Goal: Navigation & Orientation: Go to known website

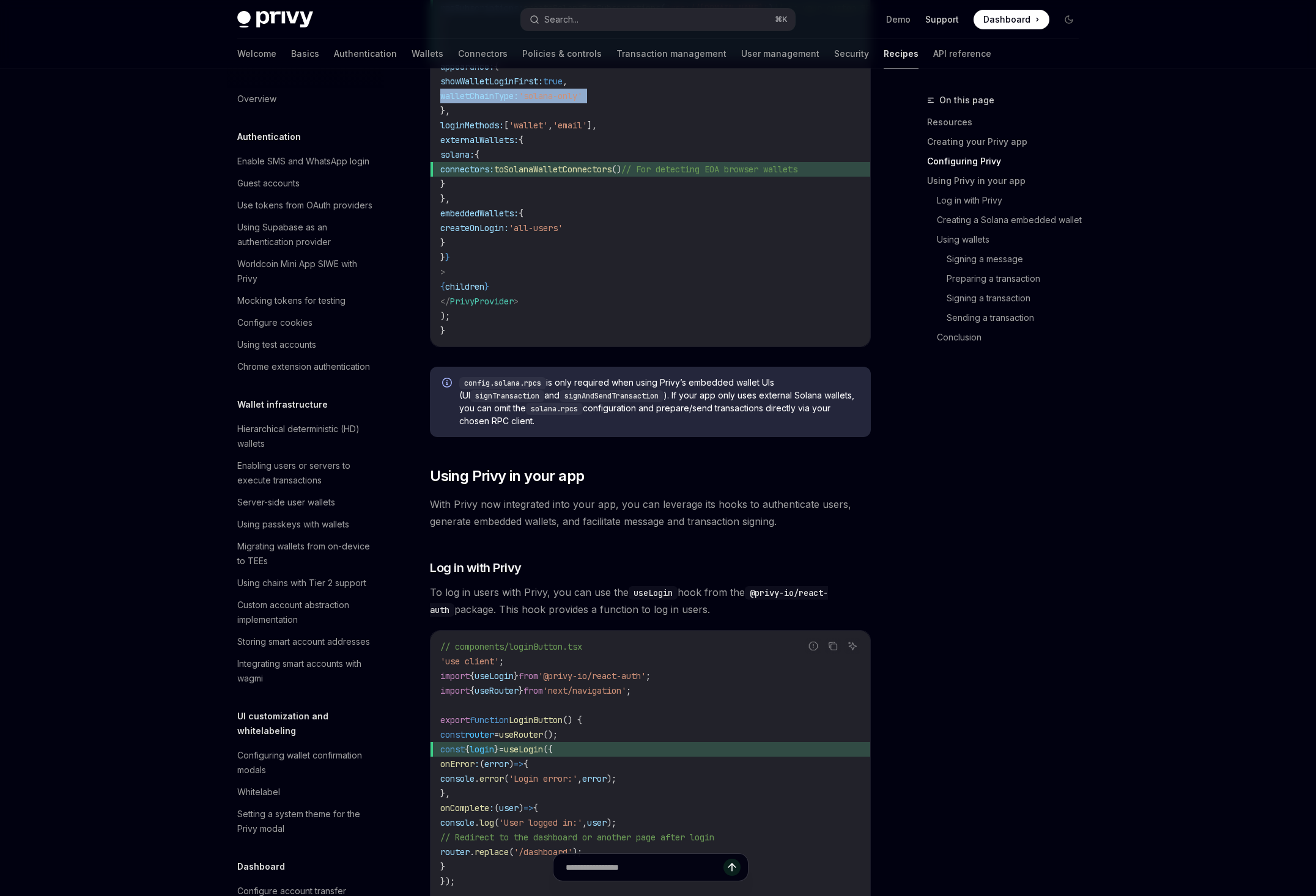
scroll to position [2173, 0]
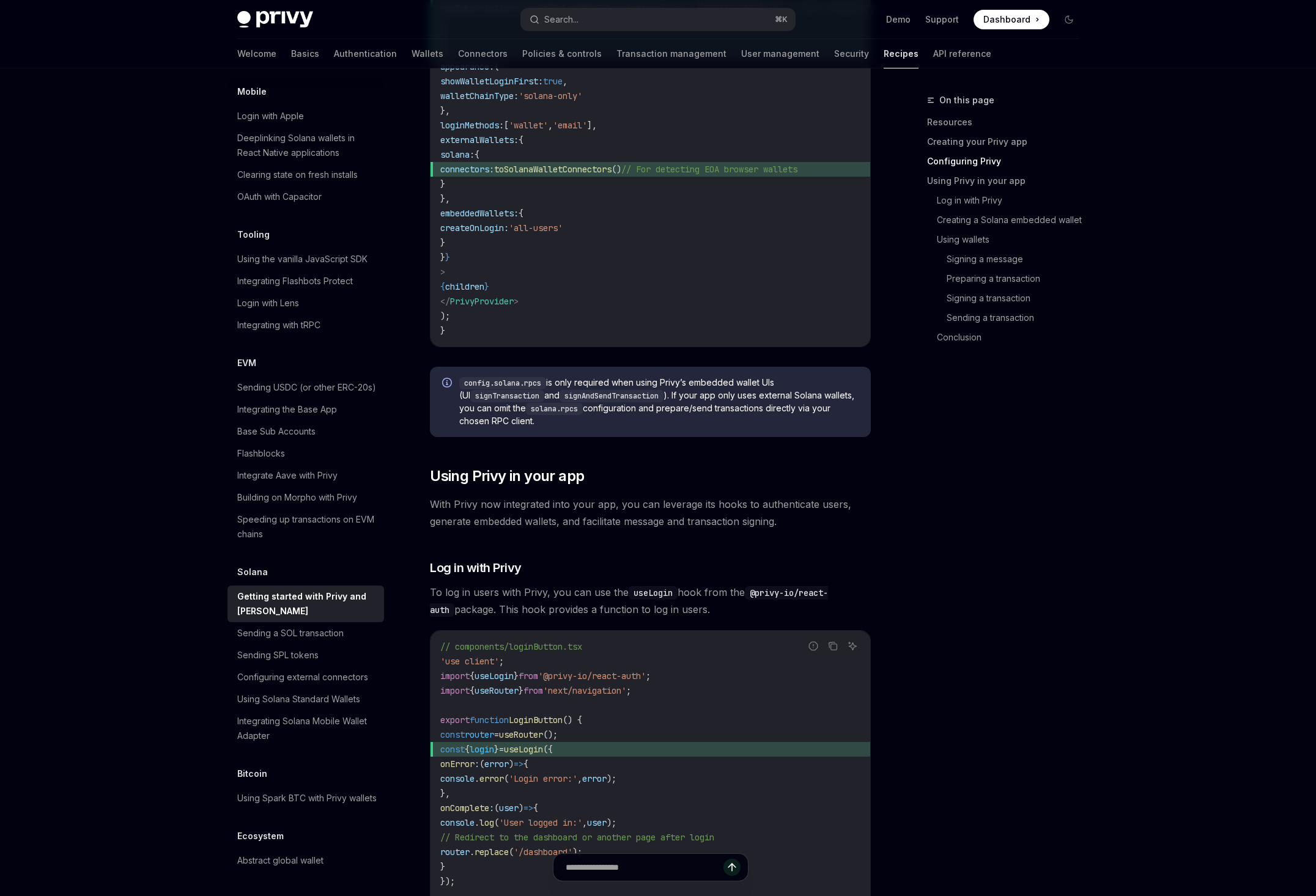
click at [983, 29] on ul "Demo Support Dashboard Dashboard" at bounding box center [968, 19] width 164 height 19
click at [910, 18] on link "Demo" at bounding box center [897, 19] width 24 height 13
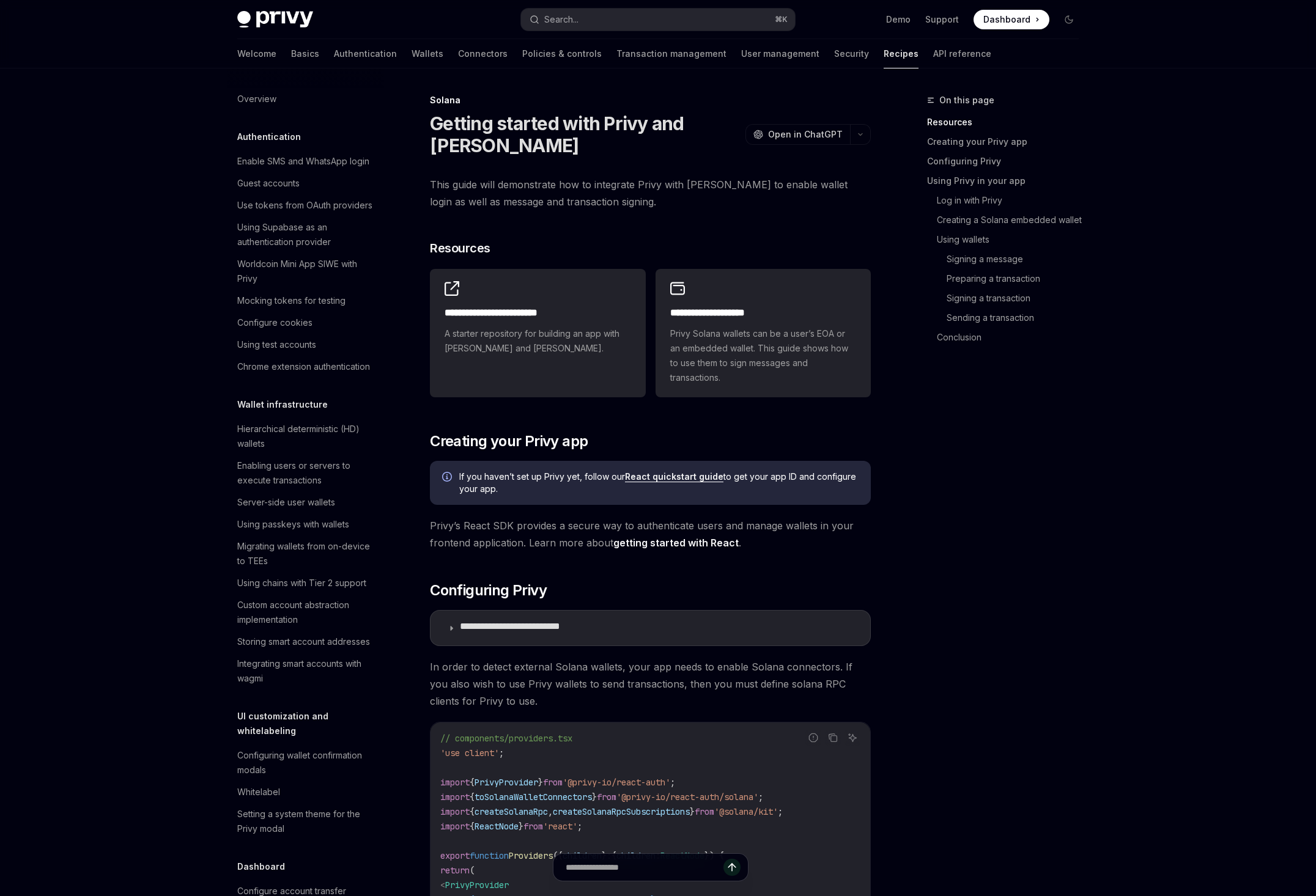
click at [1031, 18] on span "Dashboard" at bounding box center [1006, 19] width 47 height 13
